Goal: Transaction & Acquisition: Purchase product/service

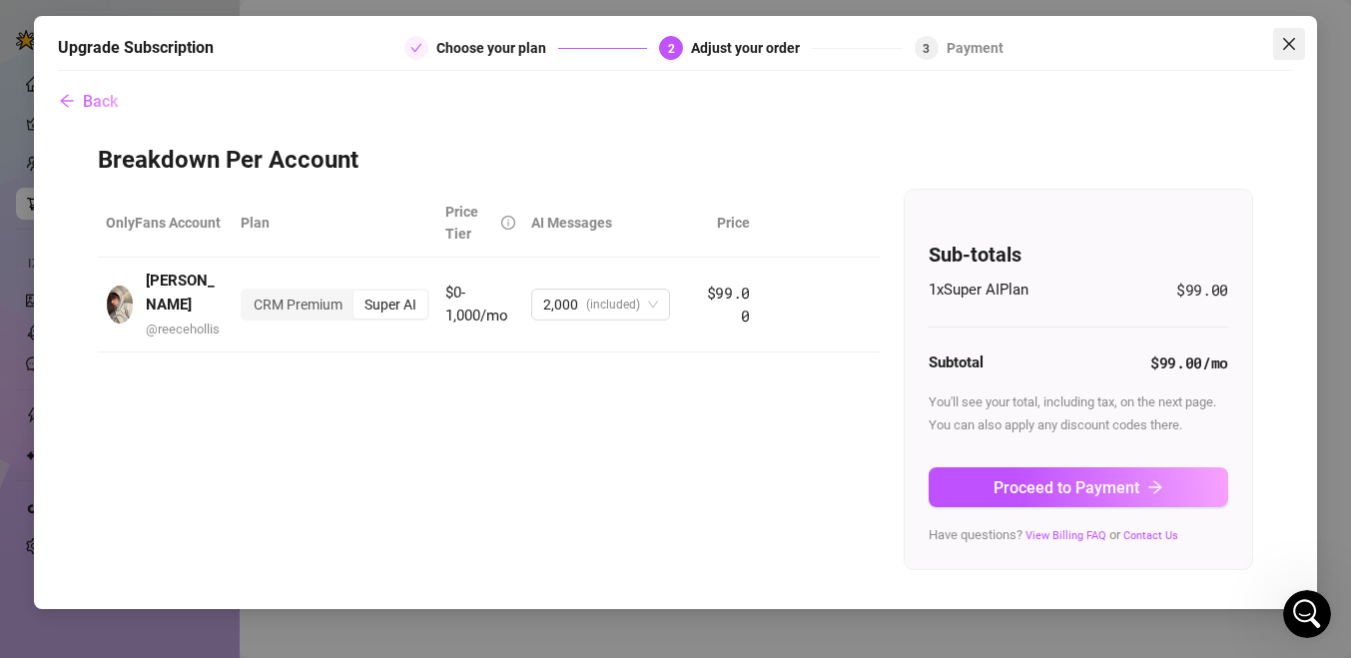
click at [1292, 47] on icon "close" at bounding box center [1289, 44] width 12 height 12
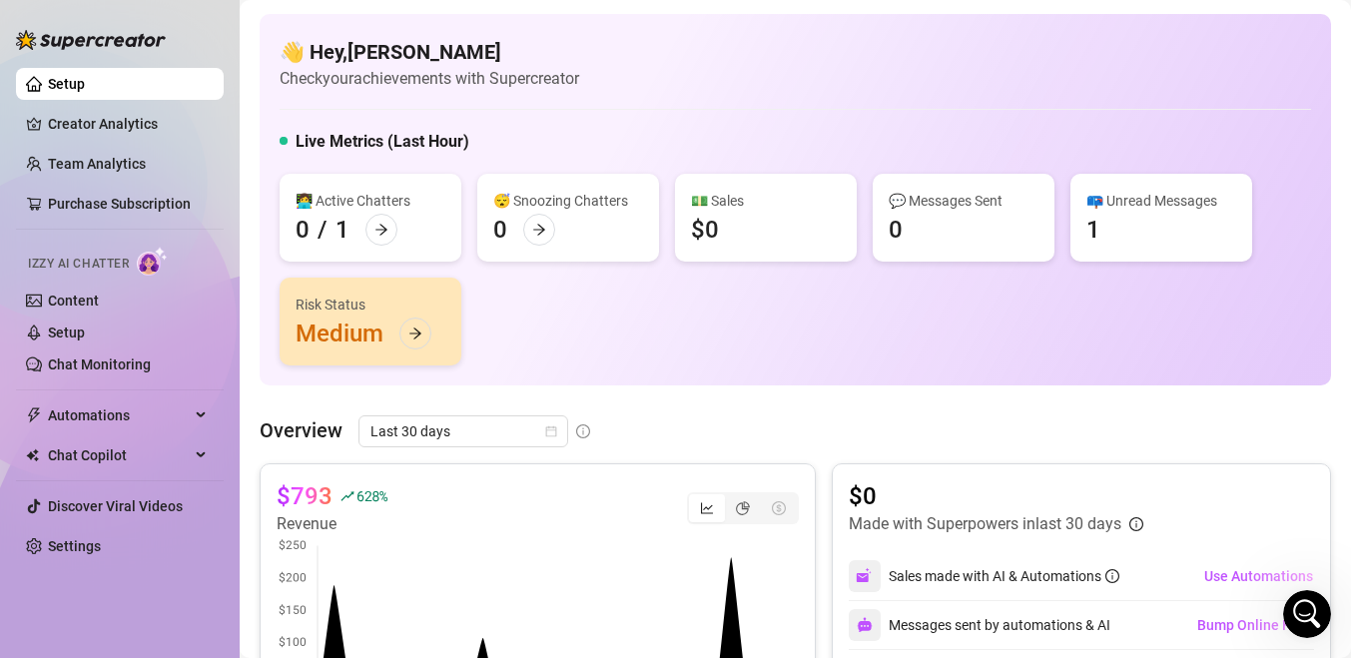
click at [1311, 623] on icon "Open Intercom Messenger" at bounding box center [1307, 614] width 33 height 33
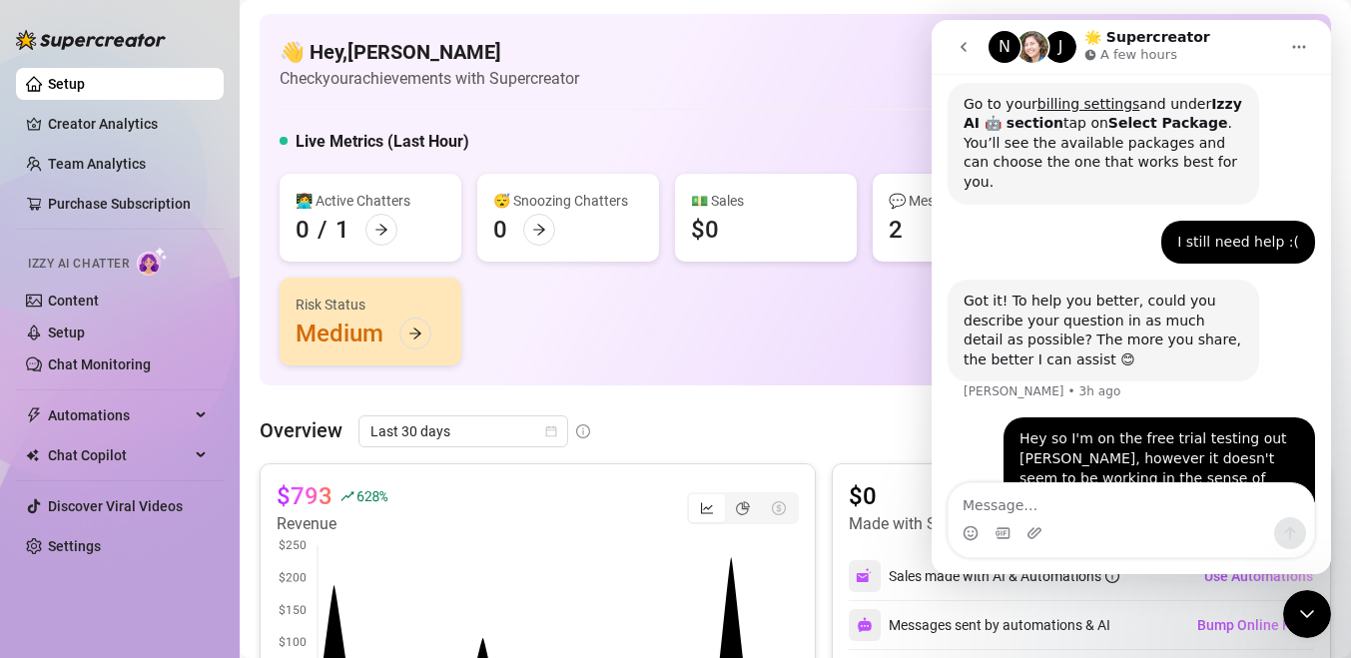
scroll to position [526, 0]
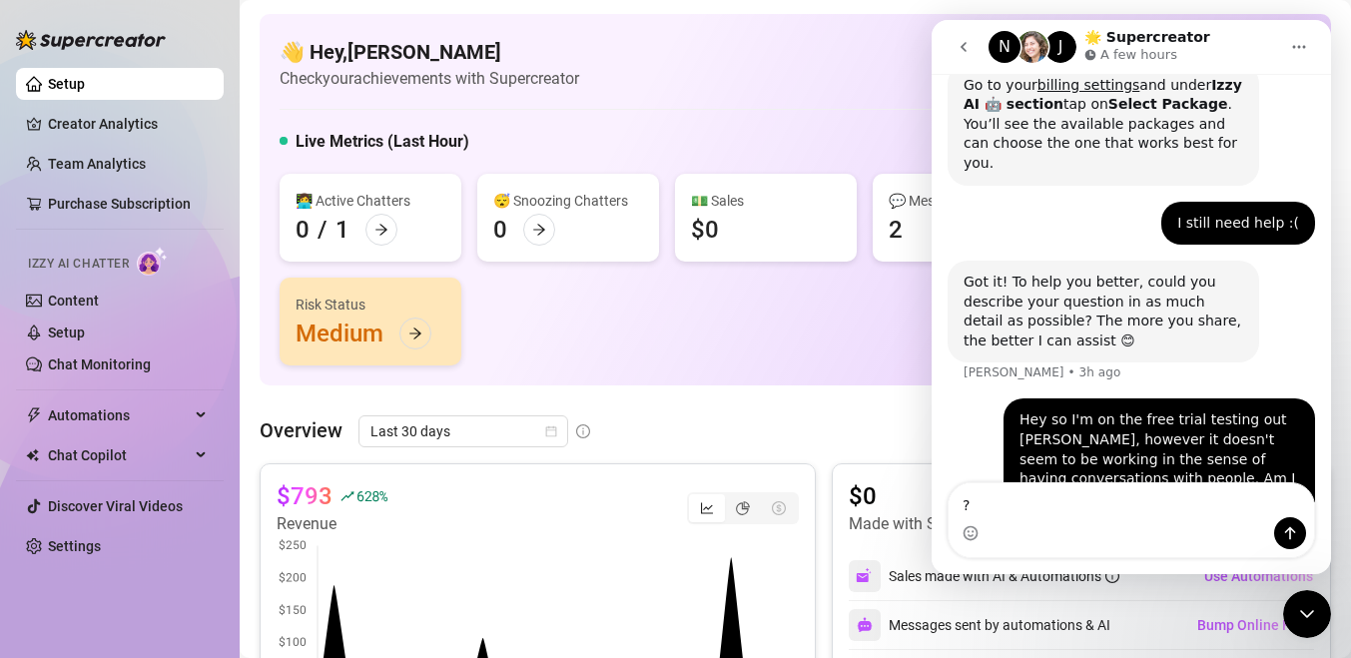
type textarea "??"
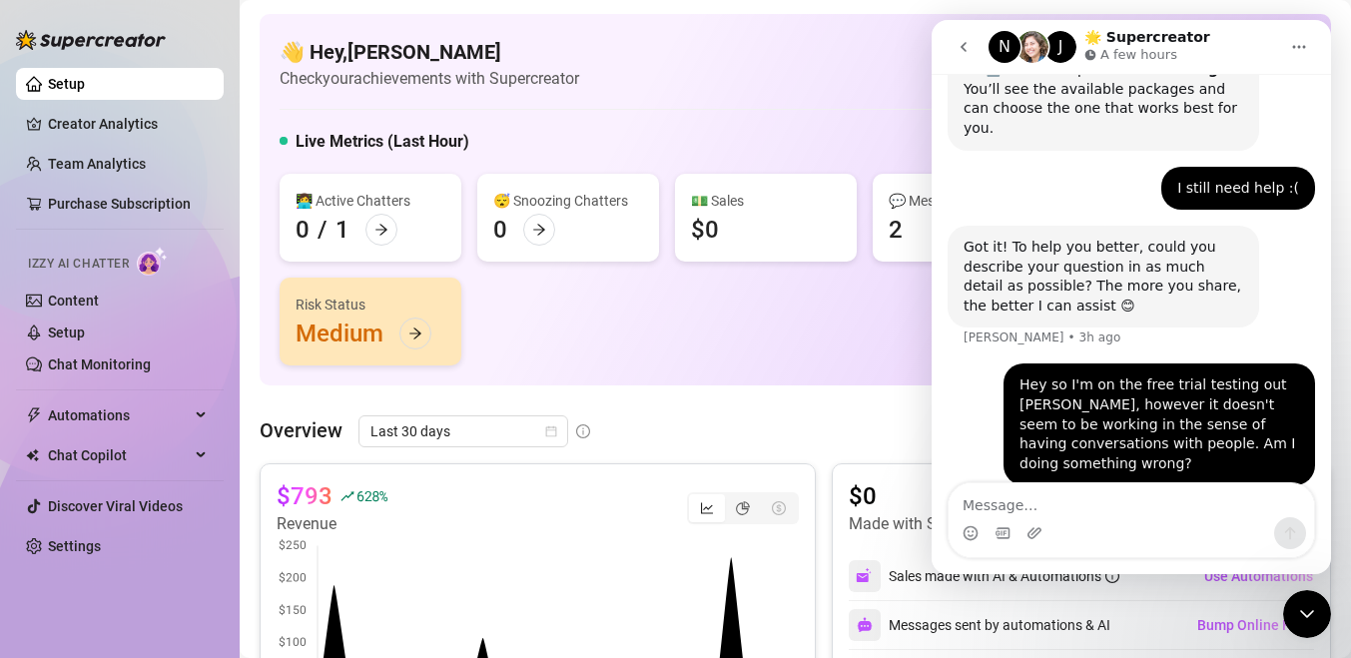
scroll to position [586, 0]
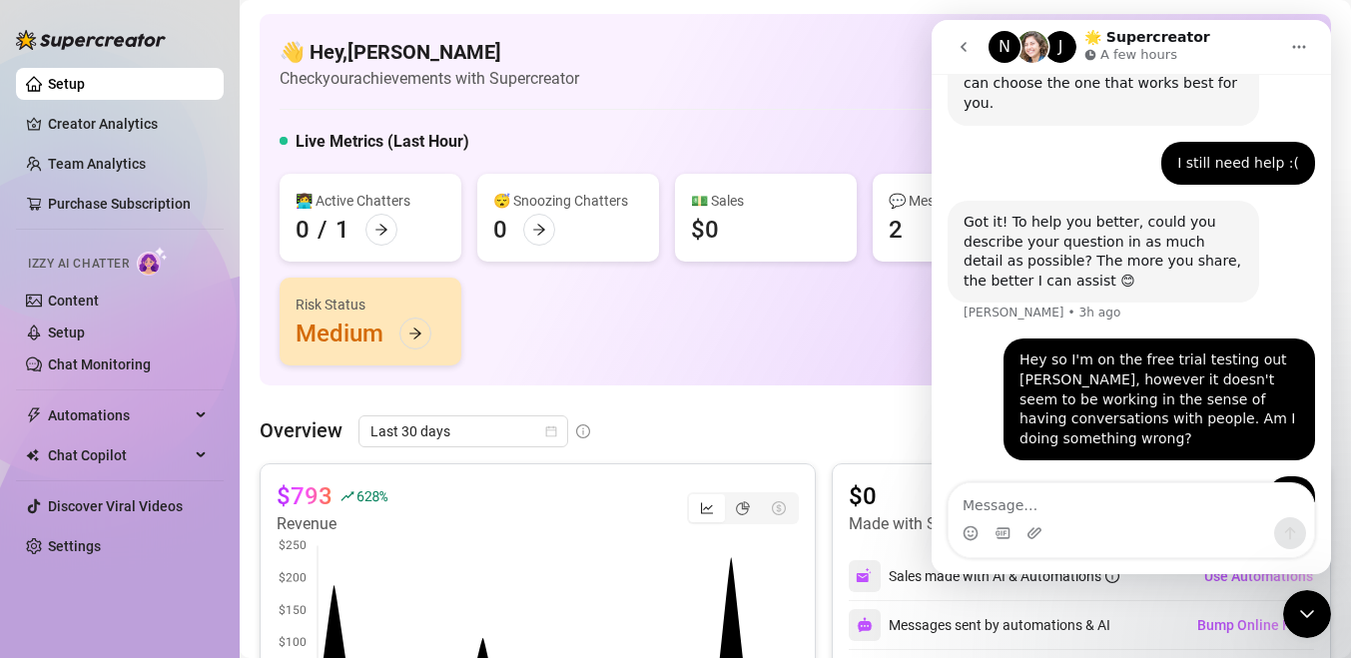
click at [960, 52] on icon "go back" at bounding box center [963, 47] width 16 height 16
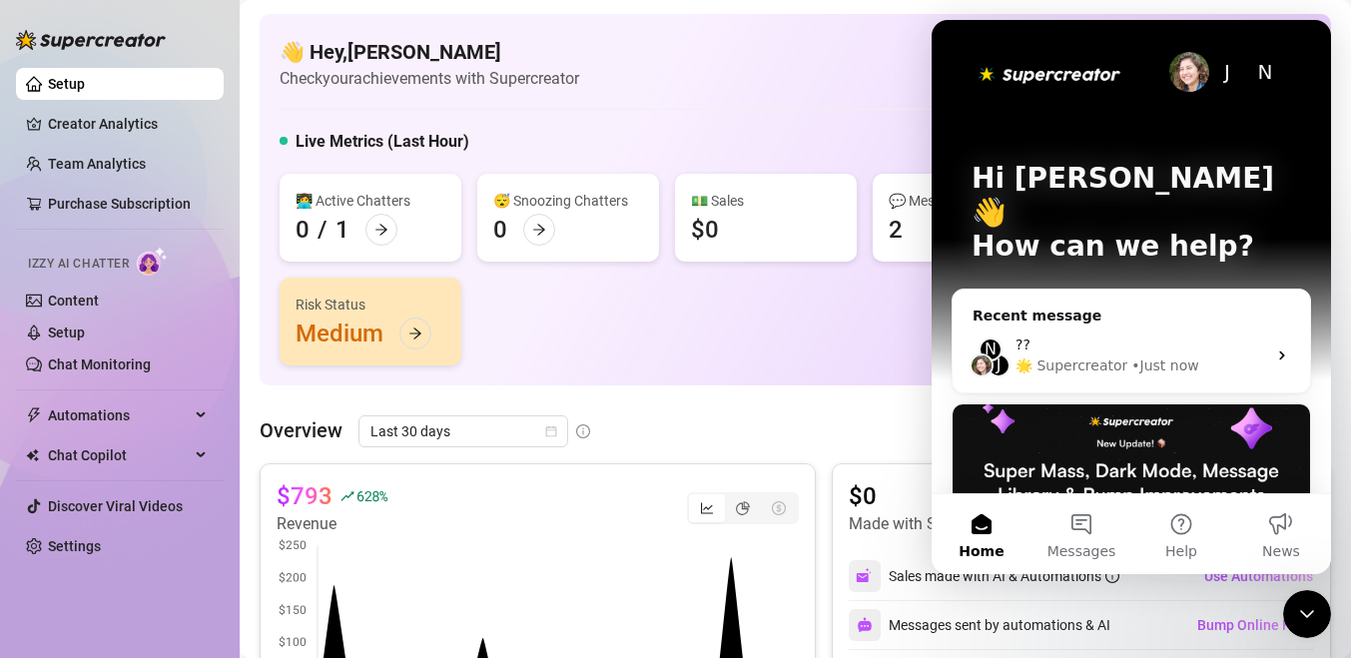
click at [1308, 612] on icon "Close Intercom Messenger" at bounding box center [1307, 614] width 24 height 24
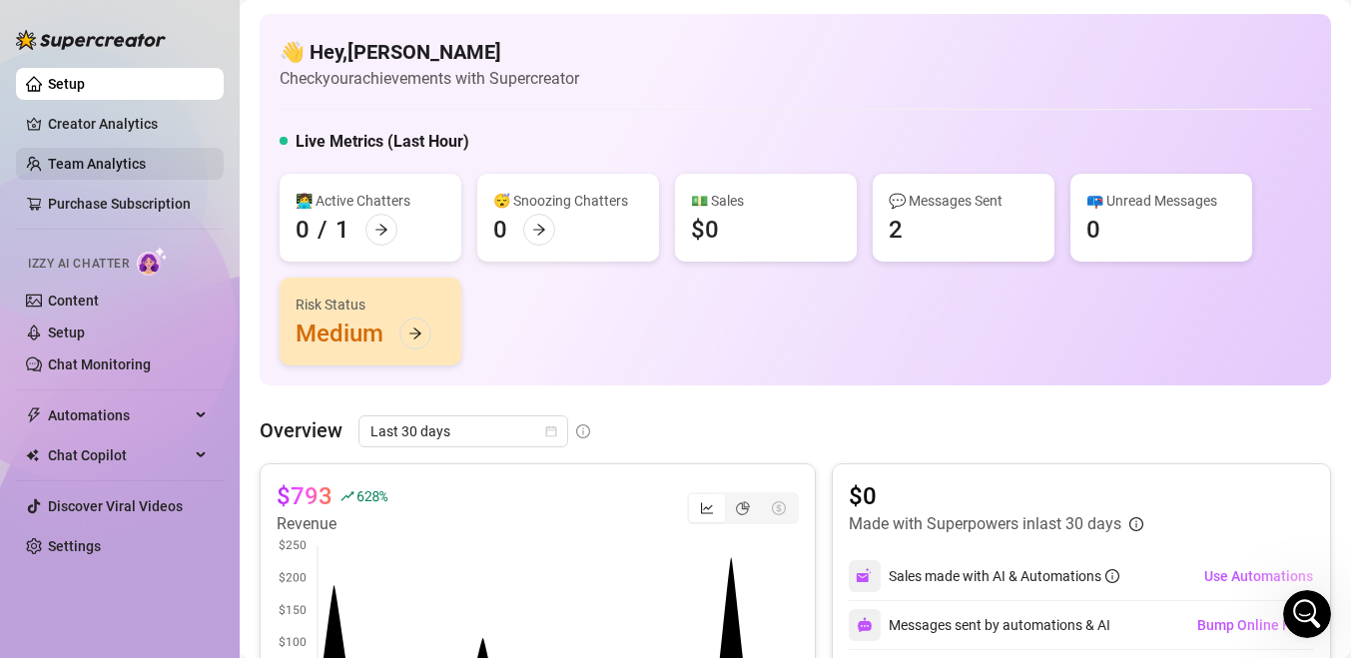
click at [95, 159] on link "Team Analytics" at bounding box center [97, 164] width 98 height 16
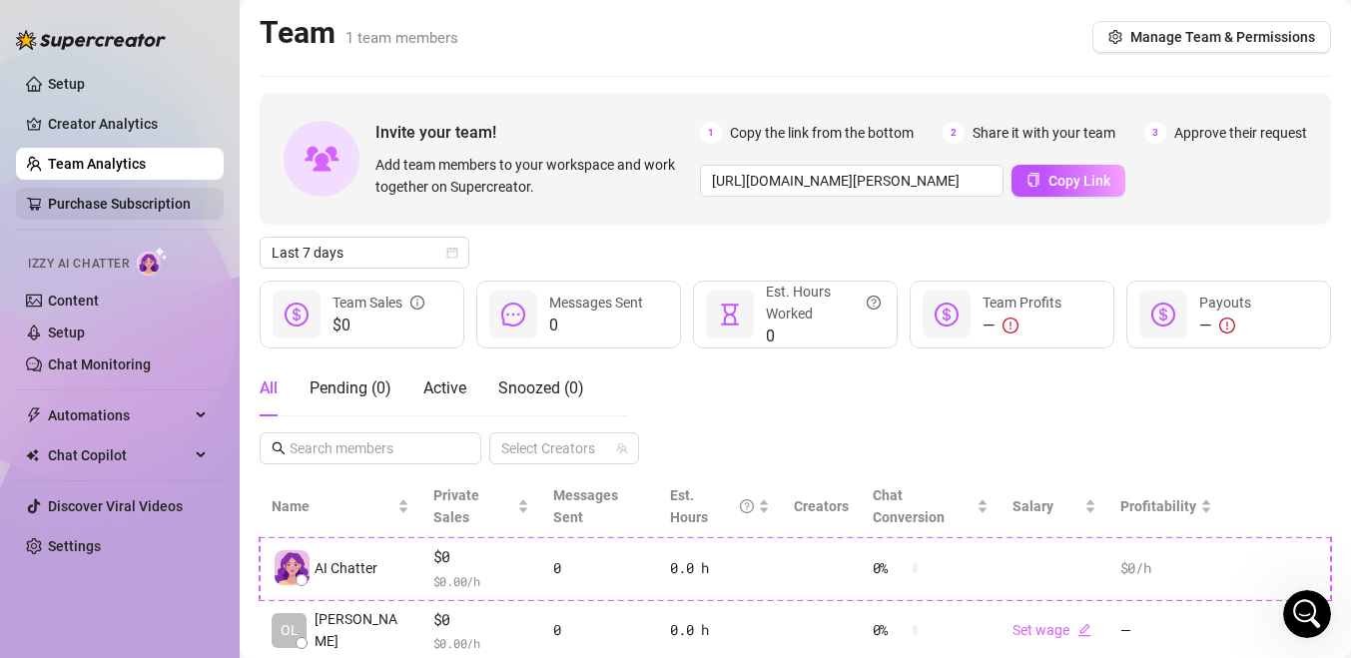
click at [100, 199] on link "Purchase Subscription" at bounding box center [119, 204] width 143 height 16
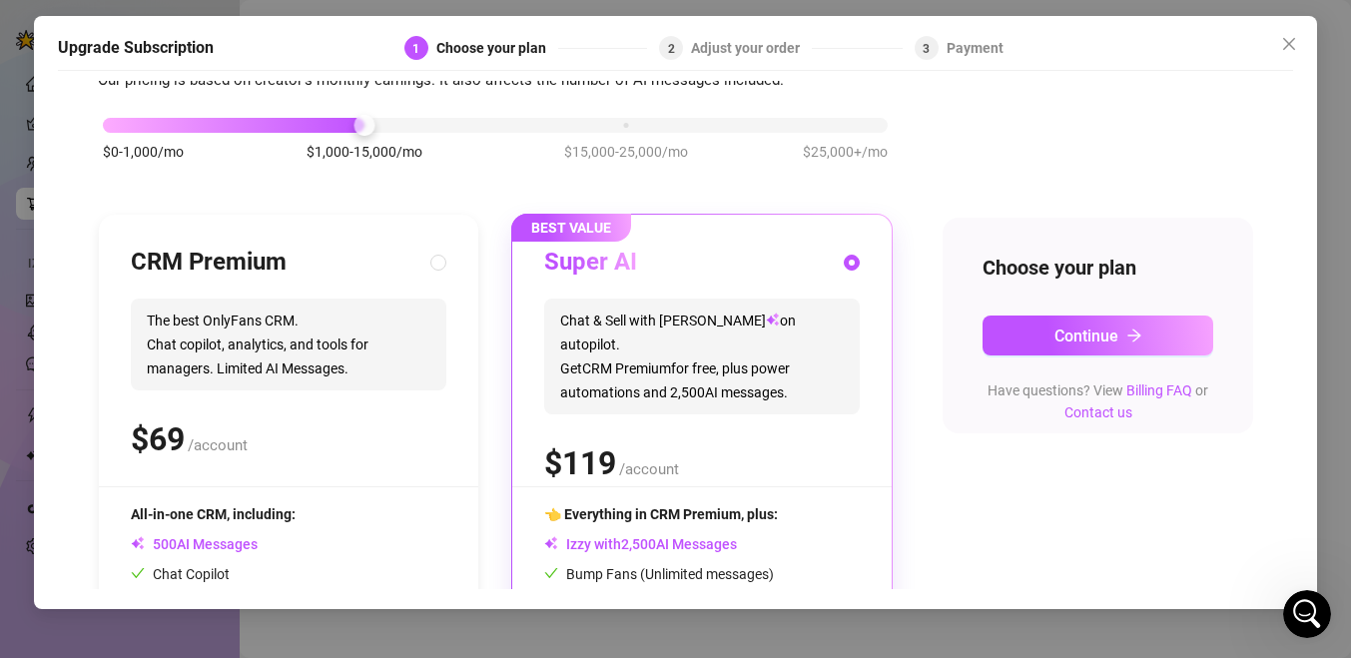
scroll to position [91, 0]
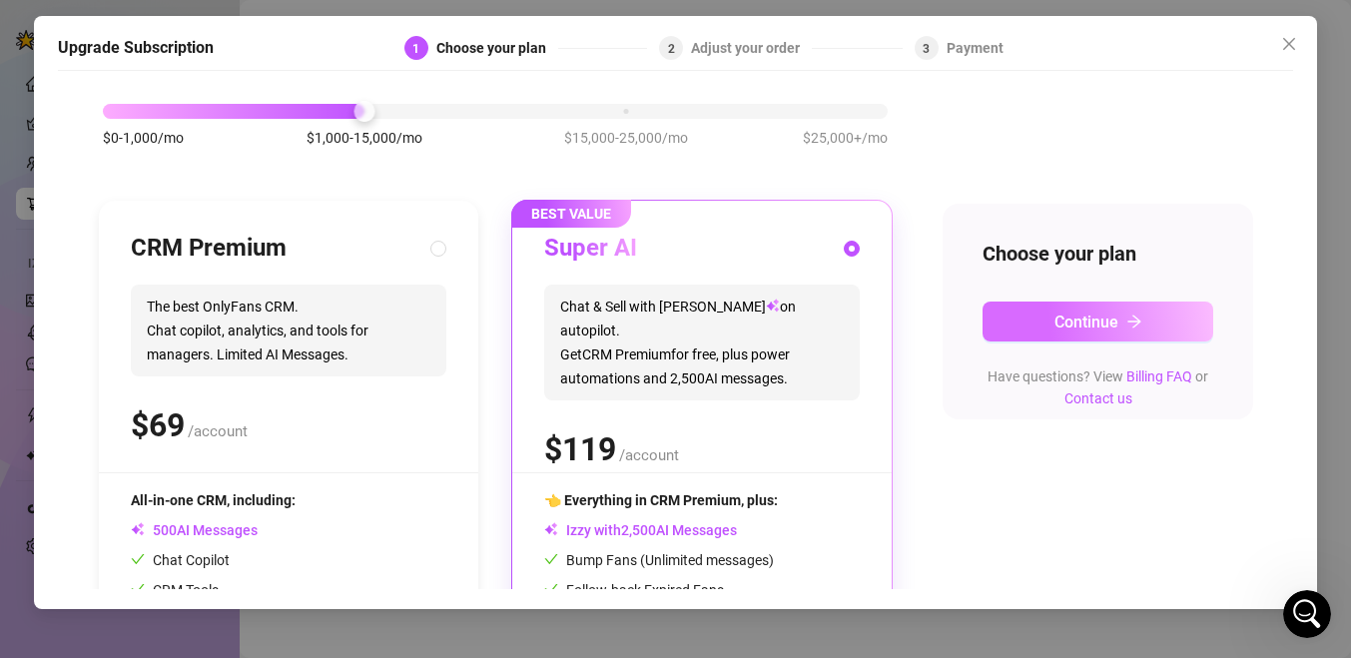
click at [1088, 324] on span "Continue" at bounding box center [1086, 321] width 64 height 19
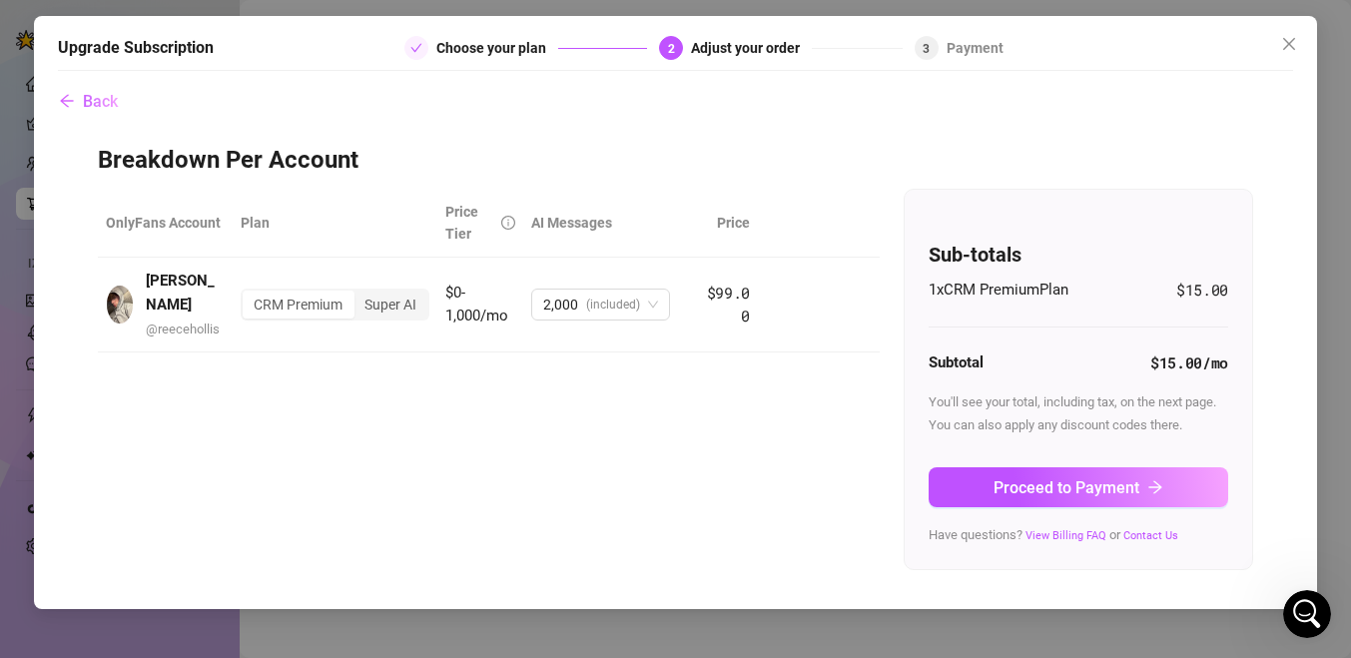
scroll to position [0, 0]
